Goal: Navigation & Orientation: Find specific page/section

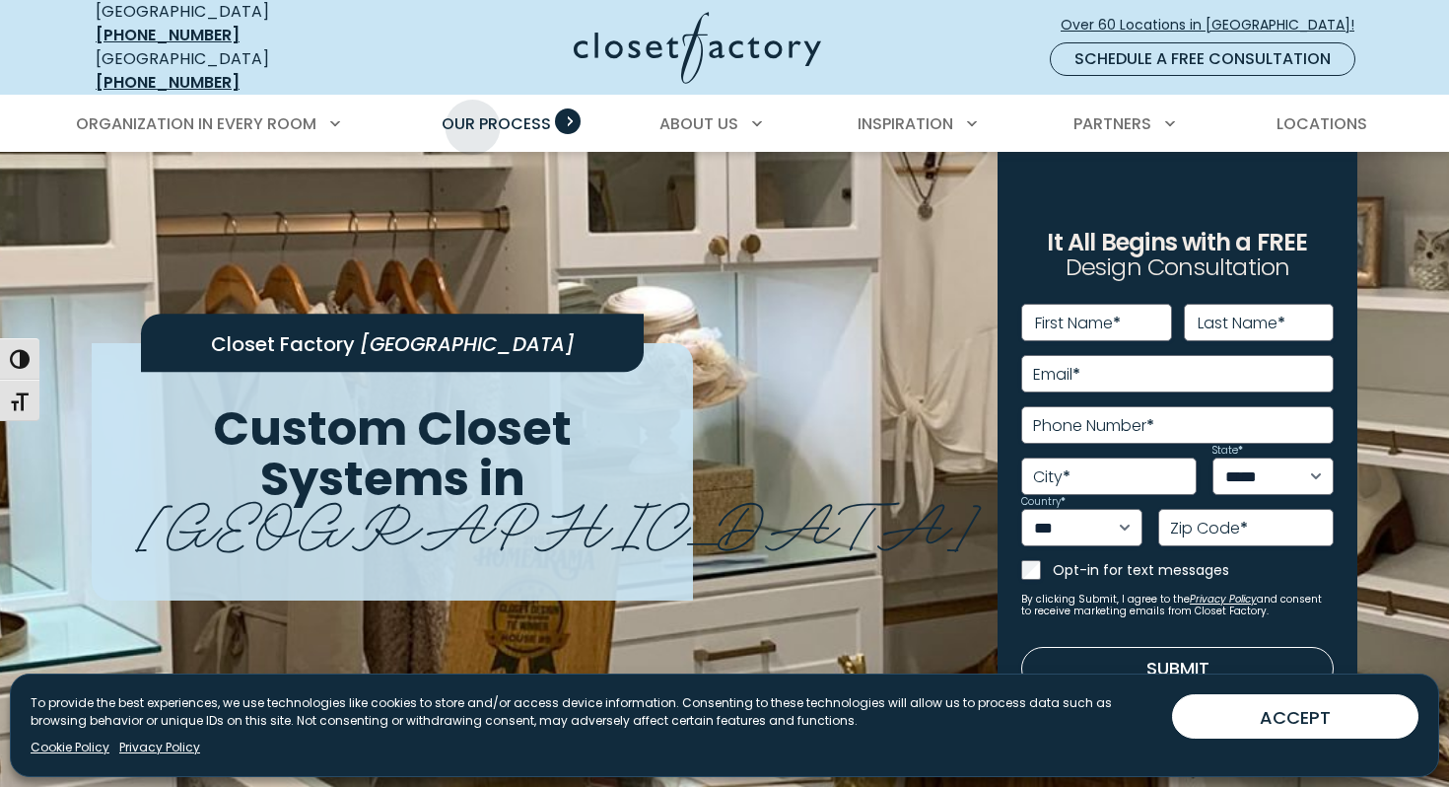
click at [474, 112] on span "Our Process" at bounding box center [496, 123] width 109 height 23
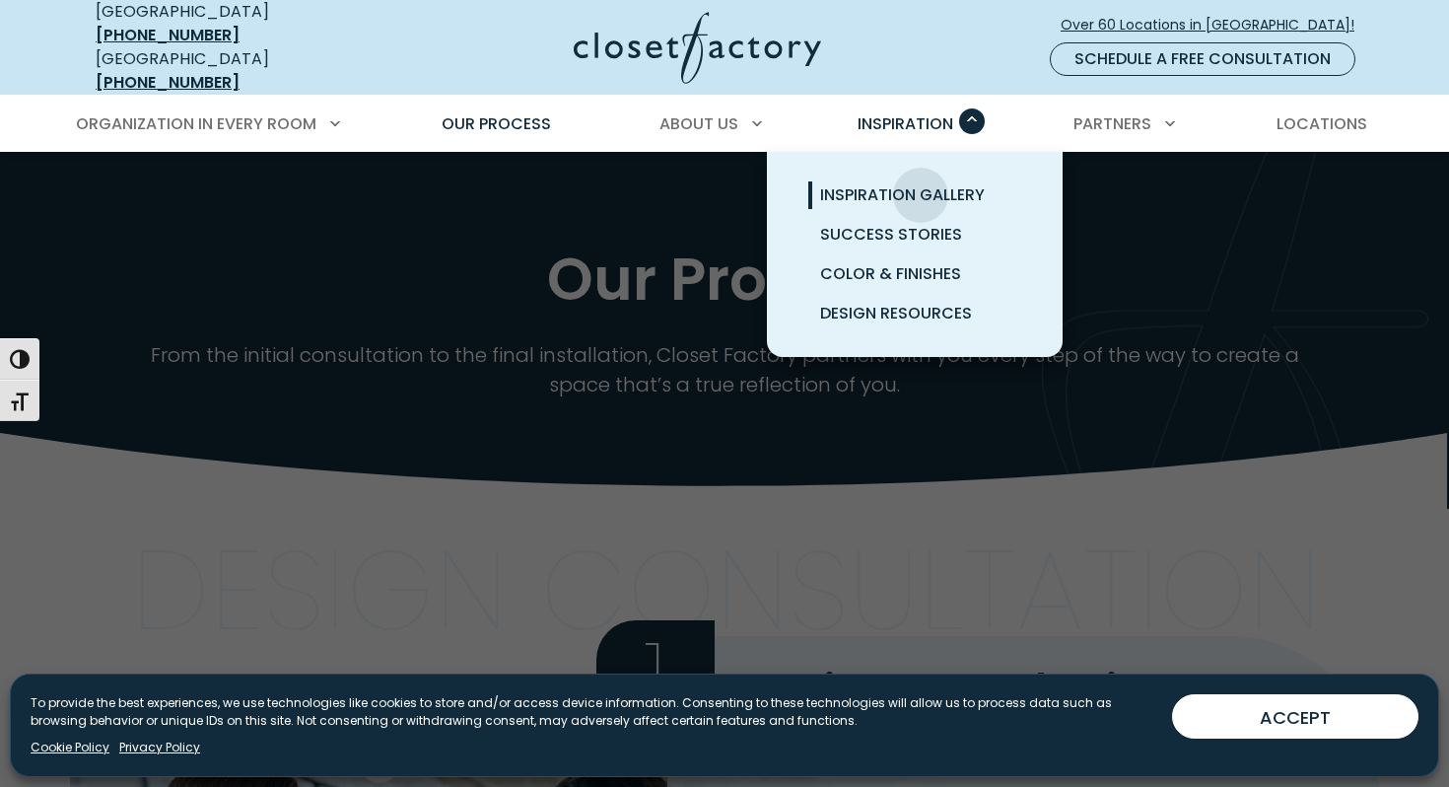
click at [921, 183] on span "Inspiration Gallery" at bounding box center [902, 194] width 165 height 23
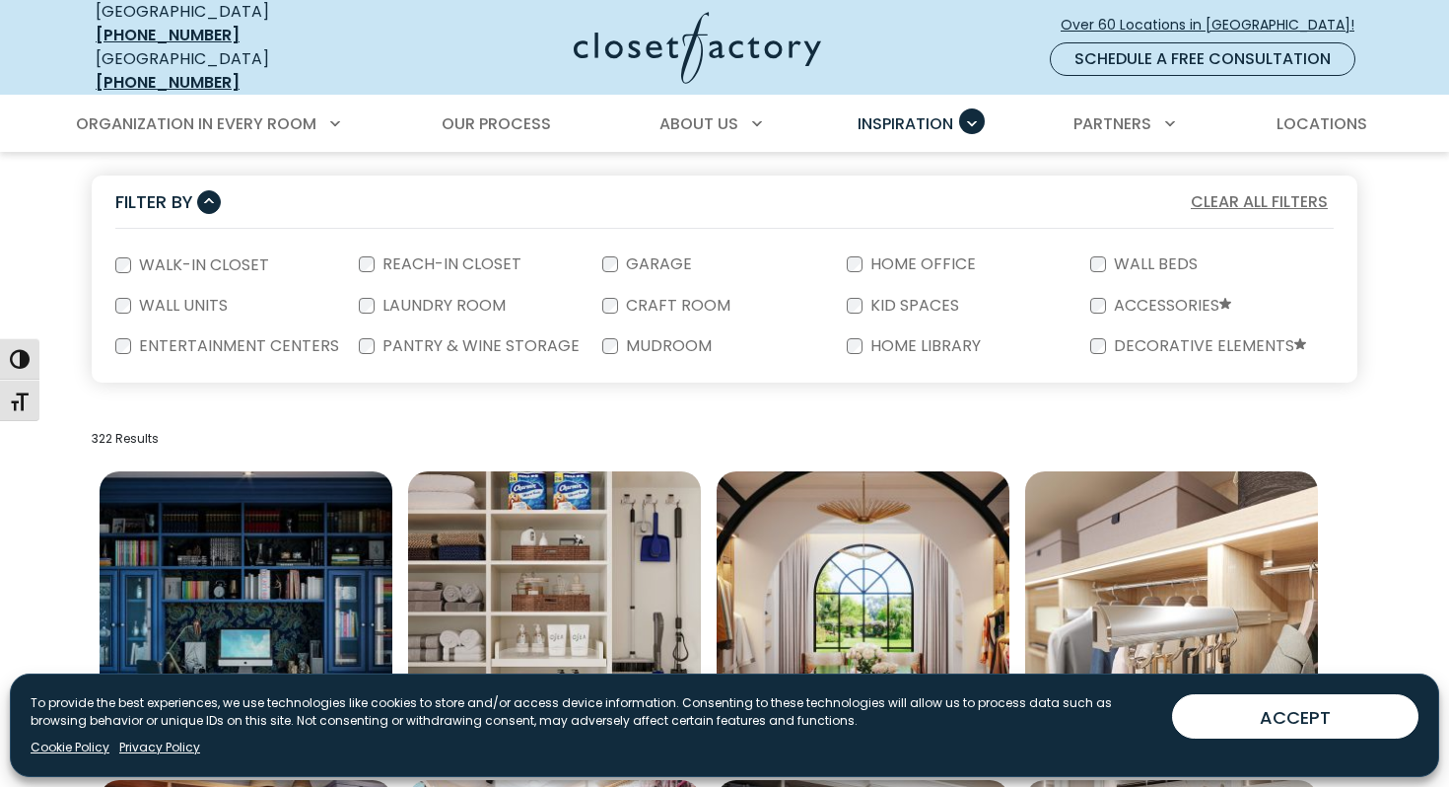
scroll to position [362, 0]
